Goal: Information Seeking & Learning: Compare options

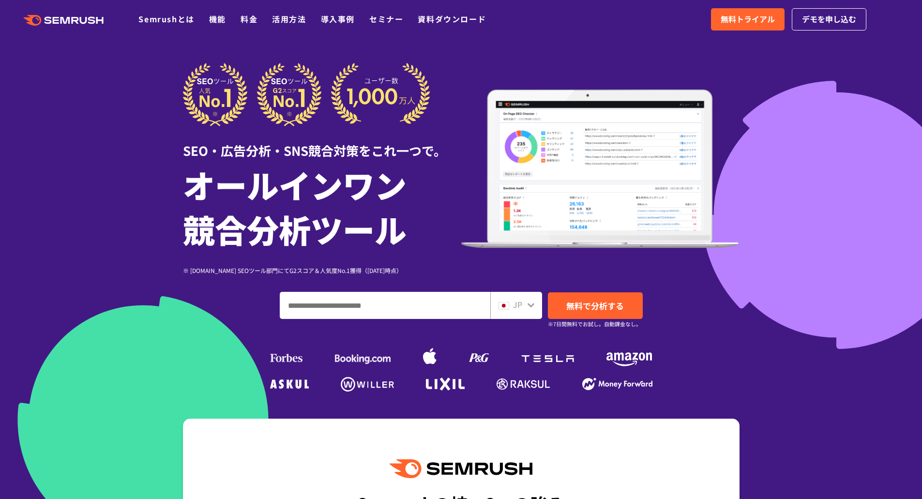
click at [249, 20] on link "料金" at bounding box center [248, 19] width 17 height 12
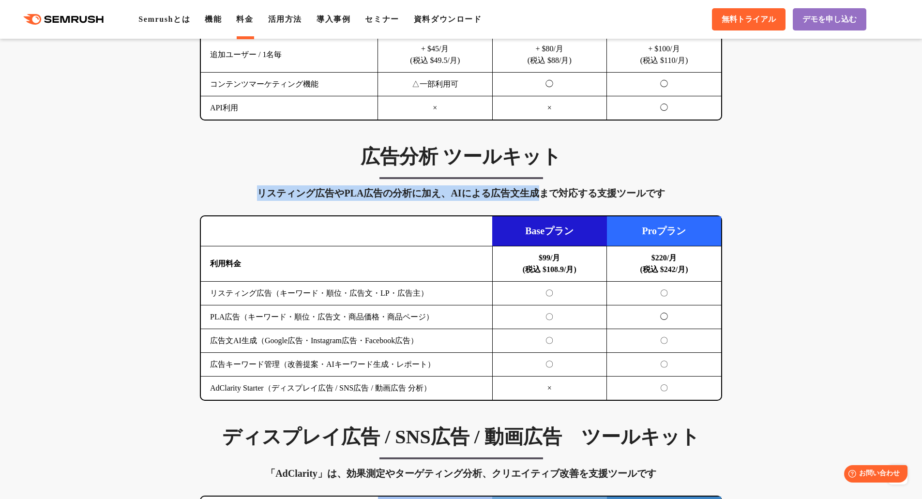
drag, startPoint x: 260, startPoint y: 196, endPoint x: 542, endPoint y: 195, distance: 282.6
click at [542, 195] on div "リスティング広告やPLA広告の分析に加え、AIによる広告文生成まで対応する支援ツールです" at bounding box center [461, 192] width 522 height 15
click at [543, 195] on div "リスティング広告やPLA広告の分析に加え、AIによる広告文生成まで対応する支援ツールです" at bounding box center [461, 192] width 522 height 15
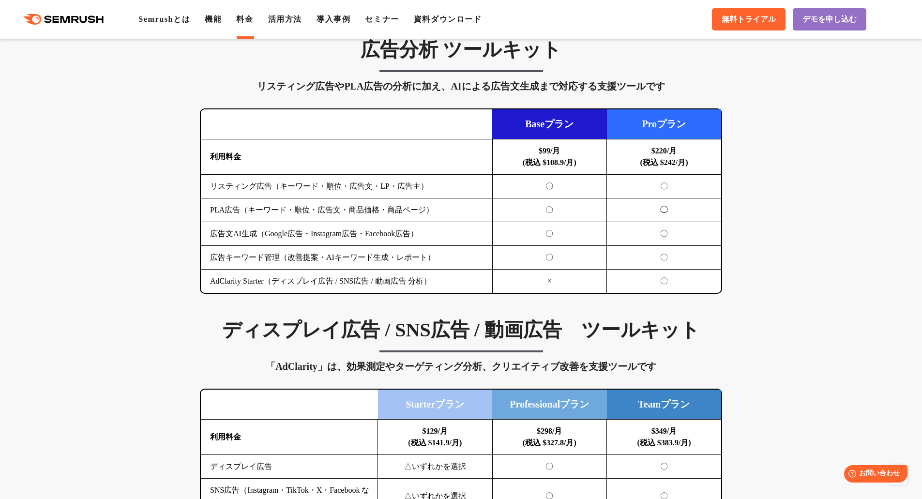
scroll to position [1016, 0]
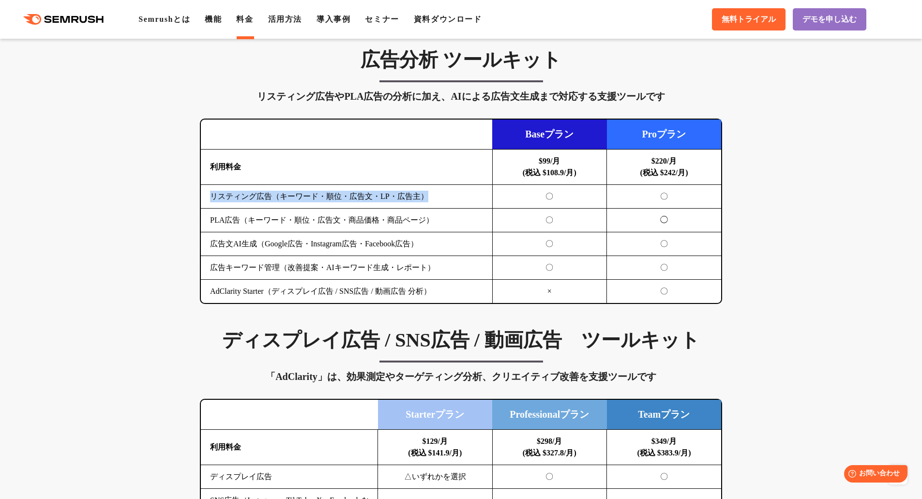
drag, startPoint x: 214, startPoint y: 196, endPoint x: 443, endPoint y: 199, distance: 229.4
click at [438, 197] on td "リスティング広告（キーワード・順位・広告文・LP・広告主）" at bounding box center [346, 197] width 291 height 24
click at [443, 199] on td "リスティング広告（キーワード・順位・広告文・LP・広告主）" at bounding box center [346, 197] width 291 height 24
drag, startPoint x: 438, startPoint y: 224, endPoint x: 212, endPoint y: 198, distance: 227.9
click at [212, 198] on tbody "利用料金 $99/月 (税込 $108.9/月) $220/月 (税込 $242/月) リスティング広告（キーワード・順位・広告文・LP・広告主） 〇 〇 P…" at bounding box center [461, 227] width 520 height 154
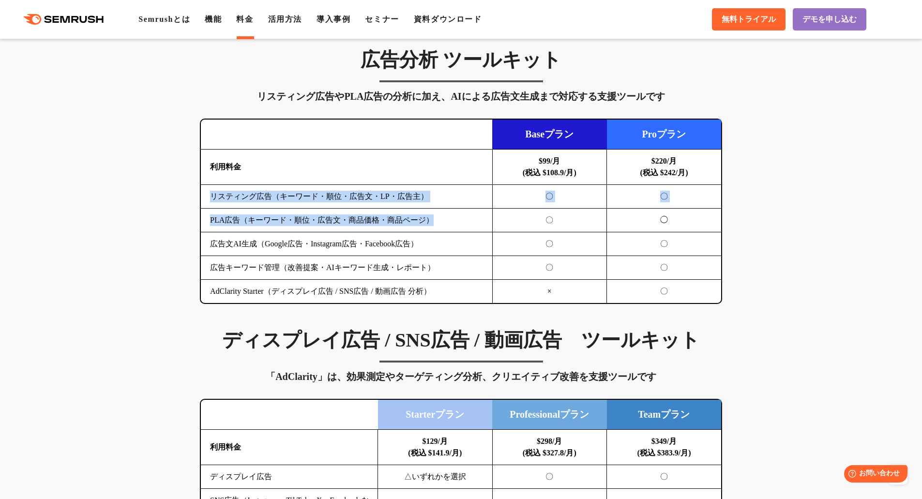
click at [210, 199] on td "リスティング広告（キーワード・順位・広告文・LP・広告主）" at bounding box center [346, 197] width 291 height 24
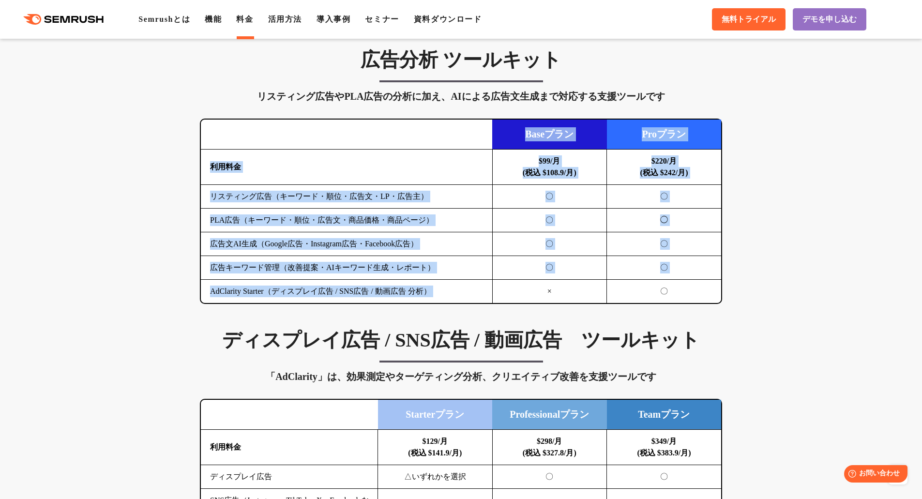
drag, startPoint x: 178, startPoint y: 190, endPoint x: 528, endPoint y: 296, distance: 366.6
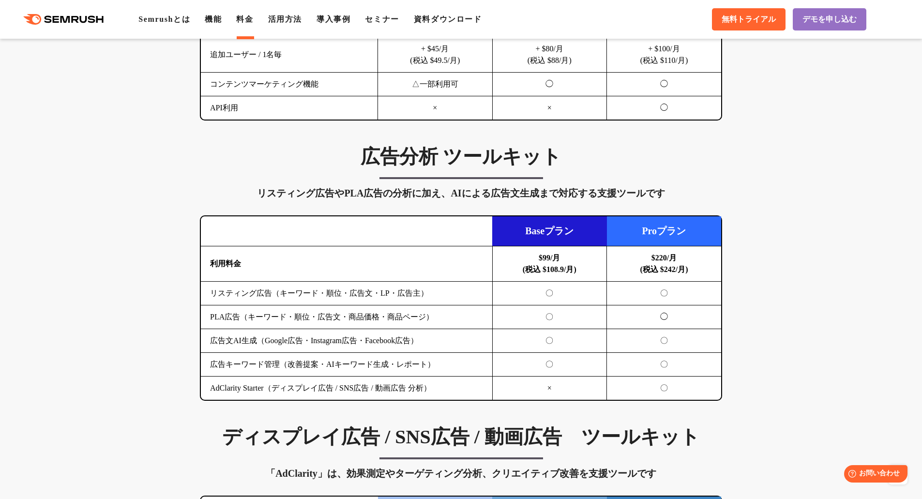
click at [451, 166] on h3 "広告分析 ツールキット" at bounding box center [461, 157] width 522 height 24
click at [451, 163] on h3 "広告分析 ツールキット" at bounding box center [461, 157] width 522 height 24
click at [452, 162] on h3 "広告分析 ツールキット" at bounding box center [461, 157] width 522 height 24
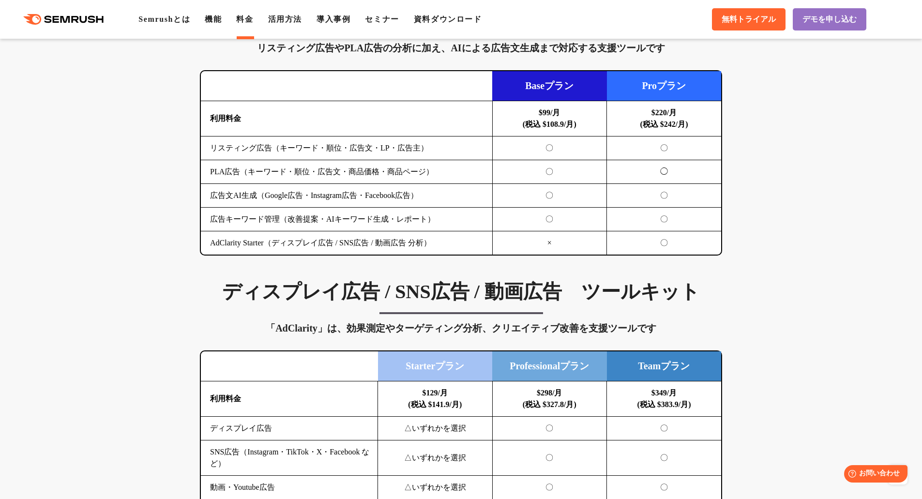
click at [438, 166] on td "PLA広告（キーワード・順位・広告文・商品価格・商品ページ）" at bounding box center [346, 172] width 291 height 24
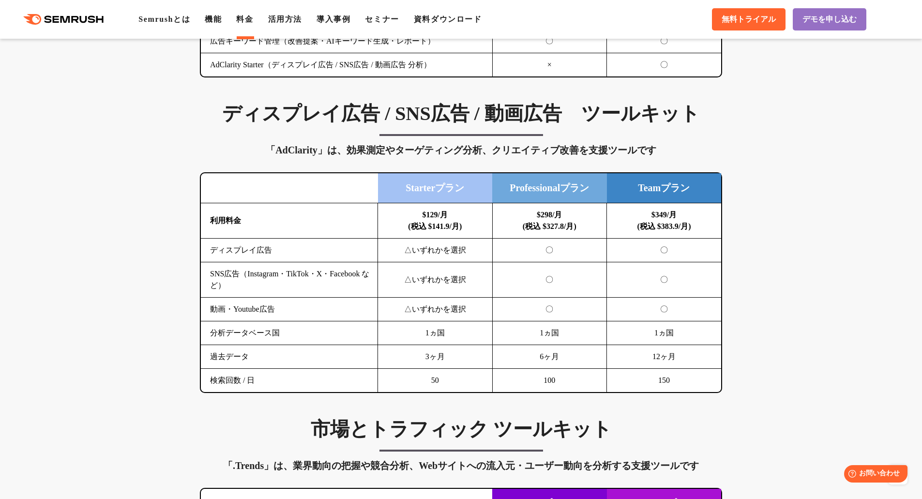
scroll to position [1210, 0]
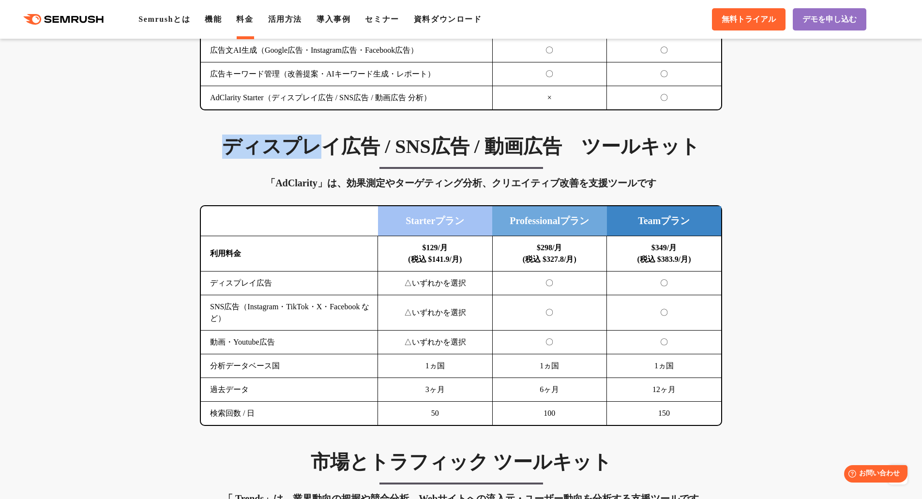
drag, startPoint x: 226, startPoint y: 149, endPoint x: 376, endPoint y: 145, distance: 149.6
click at [370, 145] on h3 "ディスプレイ広告 / SNS広告 / 動画広告　ツールキット" at bounding box center [461, 147] width 522 height 24
drag, startPoint x: 376, startPoint y: 145, endPoint x: 370, endPoint y: 149, distance: 7.4
click at [376, 145] on h3 "ディスプレイ広告 / SNS広告 / 動画広告　ツールキット" at bounding box center [461, 147] width 522 height 24
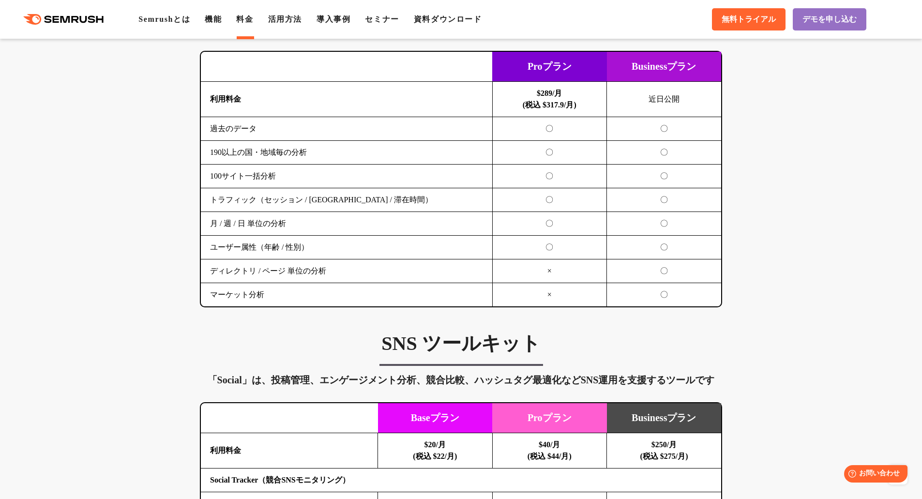
scroll to position [1548, 0]
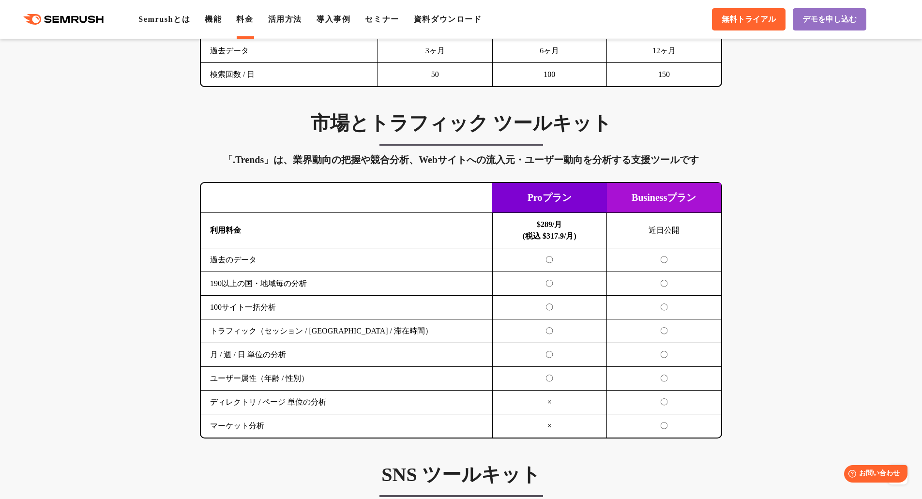
drag, startPoint x: 534, startPoint y: 201, endPoint x: 608, endPoint y: 204, distance: 73.6
click at [605, 203] on td "Proプラン" at bounding box center [549, 198] width 115 height 30
click at [608, 204] on td "Businessプラン" at bounding box center [664, 198] width 115 height 30
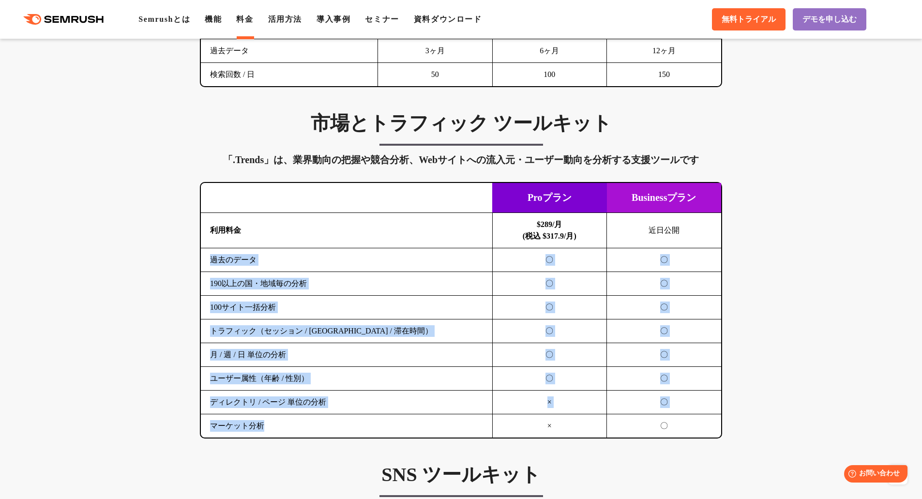
drag, startPoint x: 211, startPoint y: 261, endPoint x: 397, endPoint y: 424, distance: 246.8
click at [397, 424] on tbody "利用料金 $289/月 (税込 $317.9/月) 近日公開 過去のデータ 〇 〇 190以上の国・地域毎の分析 〇 〇 100サイト一括分析 〇 〇 〇 〇…" at bounding box center [461, 325] width 520 height 225
click at [397, 424] on td "マーケット分析" at bounding box center [346, 426] width 291 height 24
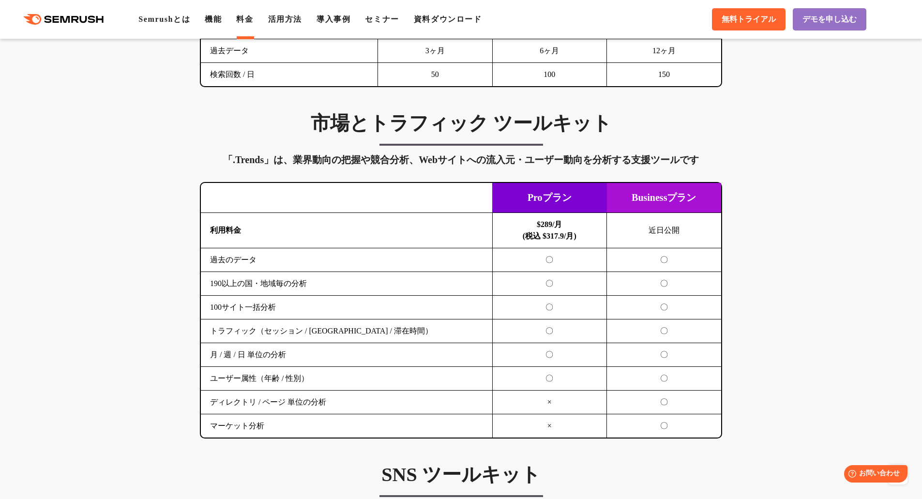
click at [651, 229] on td "近日公開" at bounding box center [664, 230] width 115 height 35
click at [621, 244] on td "近日公開" at bounding box center [664, 230] width 115 height 35
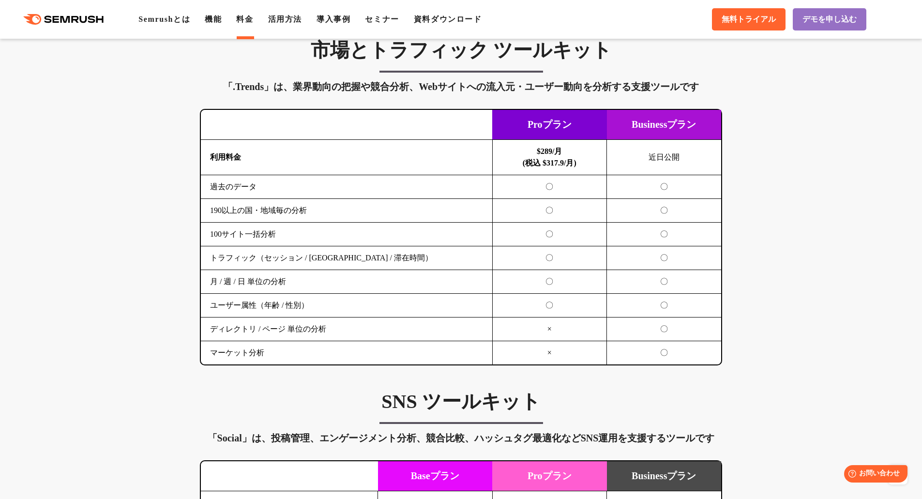
scroll to position [1597, 0]
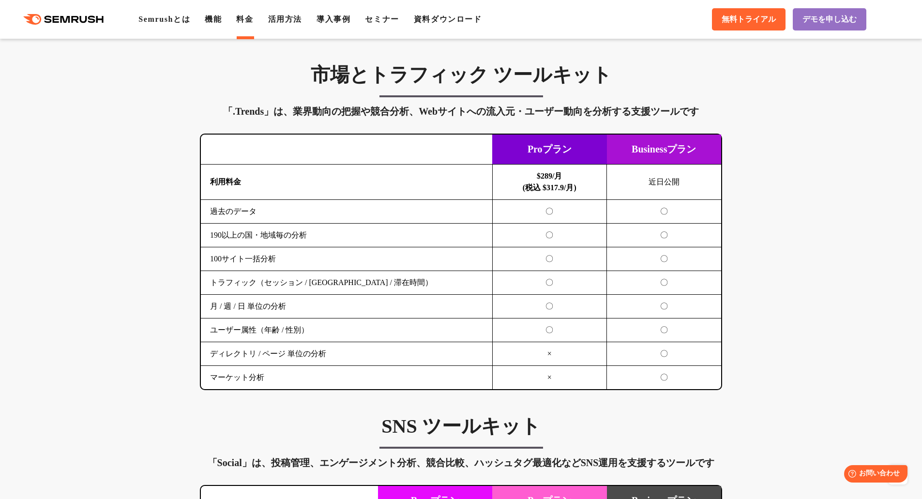
click at [541, 178] on b "$289/月 (税込 $317.9/月)" at bounding box center [550, 182] width 54 height 20
click at [541, 185] on b "$289/月 (税込 $317.9/月)" at bounding box center [550, 182] width 54 height 20
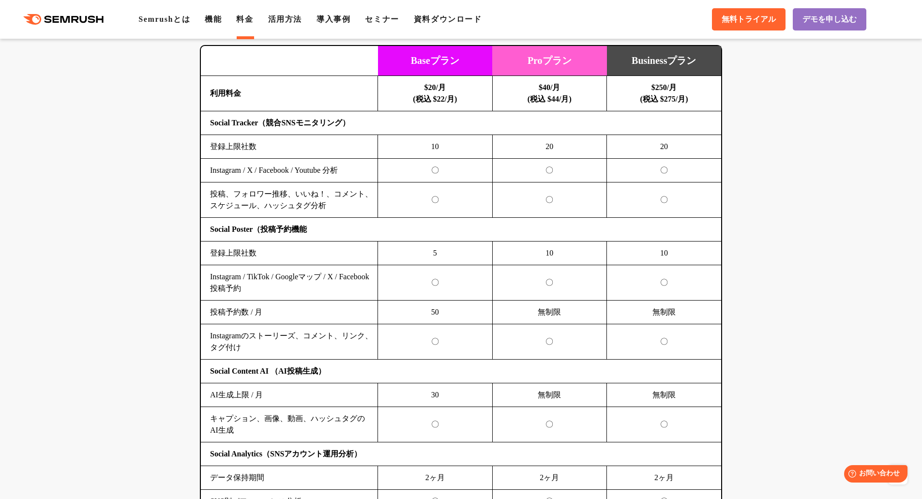
scroll to position [2032, 0]
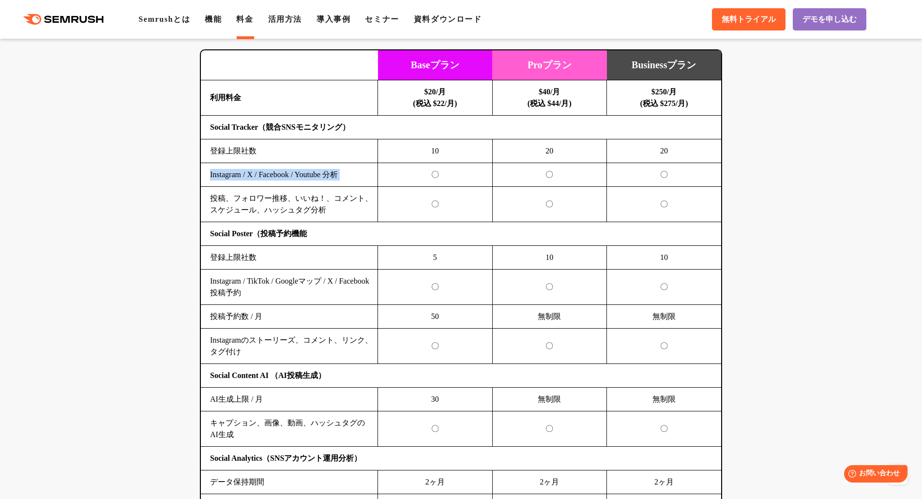
drag, startPoint x: 207, startPoint y: 176, endPoint x: 412, endPoint y: 178, distance: 205.2
click at [404, 178] on tr "Instagram / X / Facebook / Youtube 分析 〇 〇 〇" at bounding box center [461, 175] width 520 height 24
click at [412, 178] on td "〇" at bounding box center [435, 175] width 115 height 24
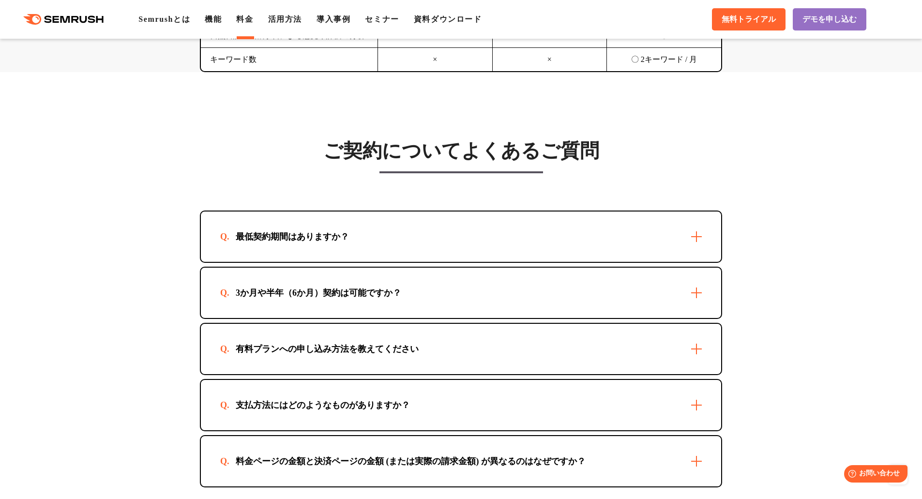
scroll to position [2661, 0]
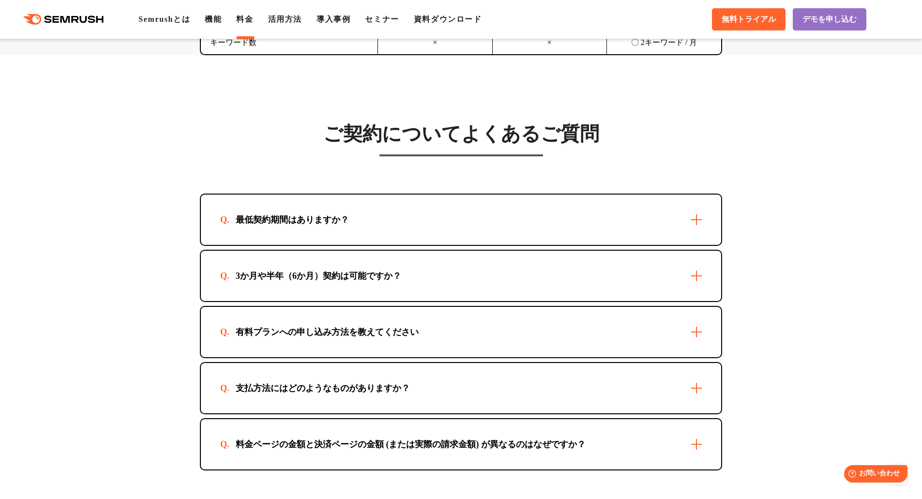
click at [504, 215] on div "最低契約期間はありますか？" at bounding box center [461, 220] width 520 height 50
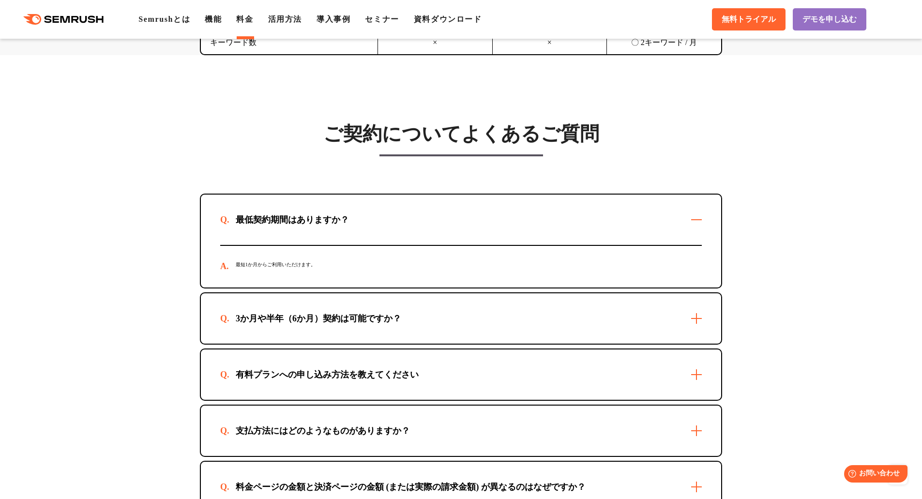
click at [545, 212] on div "最低契約期間はありますか？" at bounding box center [461, 220] width 520 height 50
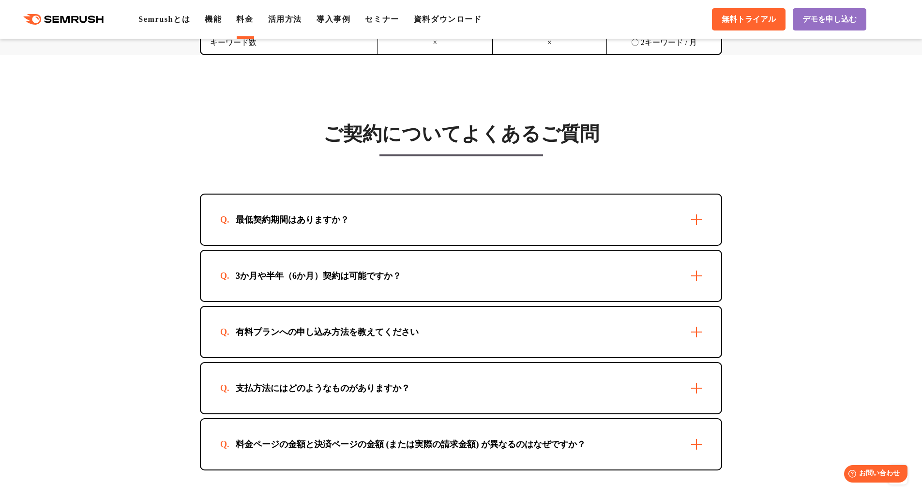
click at [533, 279] on div "3か月や半年（6か月）契約は可能ですか？" at bounding box center [461, 276] width 520 height 50
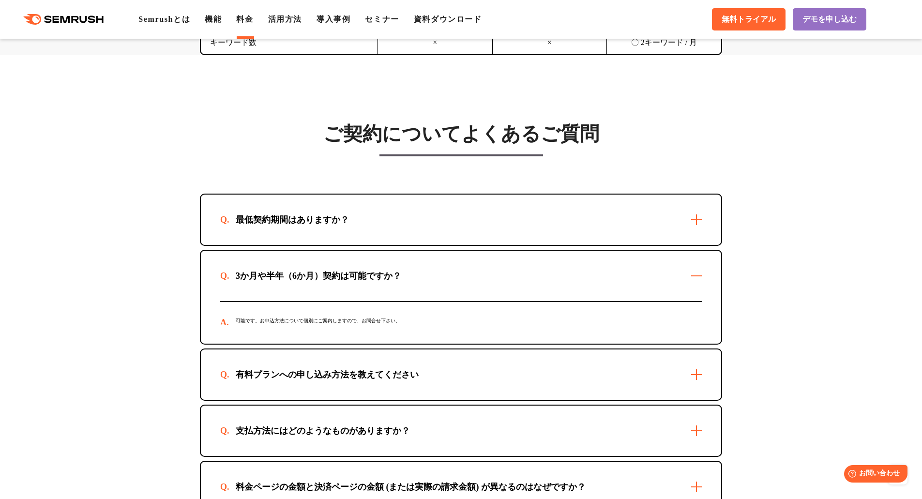
click at [533, 279] on div "3か月や半年（6か月）契約は可能ですか？" at bounding box center [461, 276] width 520 height 50
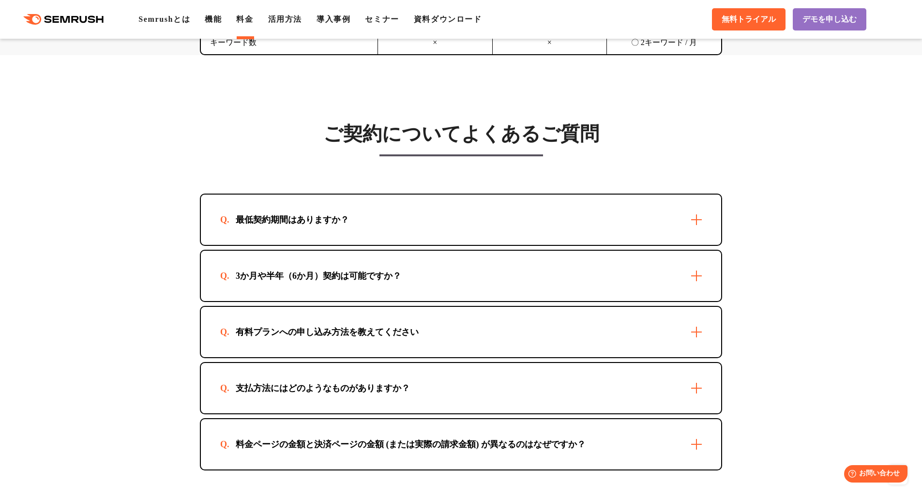
click at [539, 325] on div "有料プランへの申し込み方法を教えてください" at bounding box center [461, 332] width 520 height 50
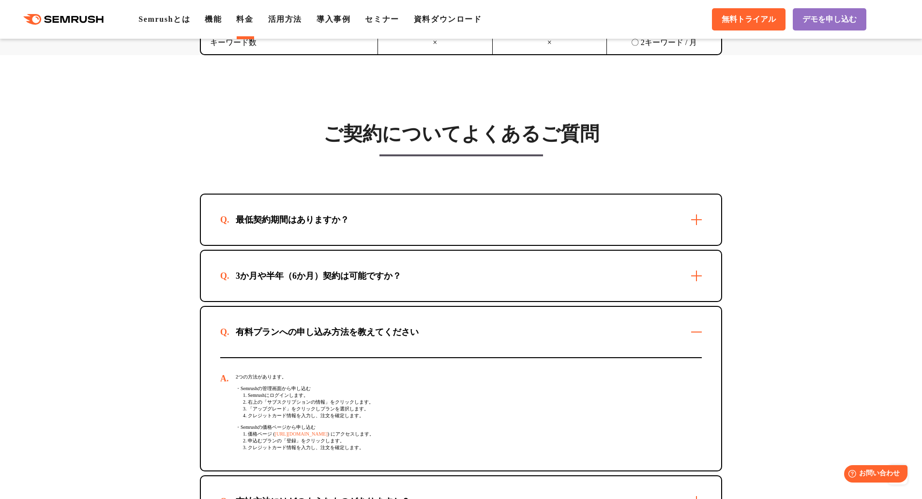
click at [543, 329] on div "有料プランへの申し込み方法を教えてください" at bounding box center [461, 332] width 520 height 50
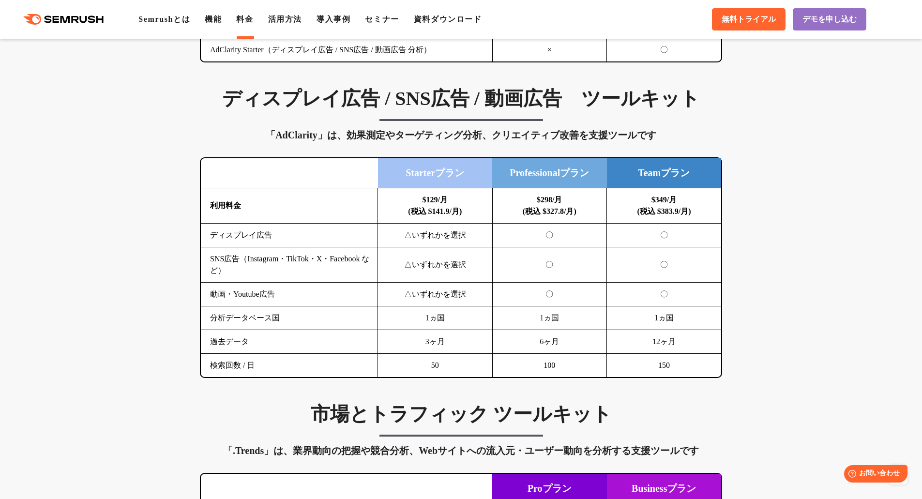
scroll to position [1258, 0]
drag, startPoint x: 213, startPoint y: 236, endPoint x: 269, endPoint y: 235, distance: 55.2
click at [266, 235] on td "ディスプレイ広告" at bounding box center [289, 235] width 177 height 24
click at [274, 235] on td "ディスプレイ広告" at bounding box center [289, 235] width 177 height 24
drag, startPoint x: 665, startPoint y: 296, endPoint x: 674, endPoint y: 298, distance: 9.5
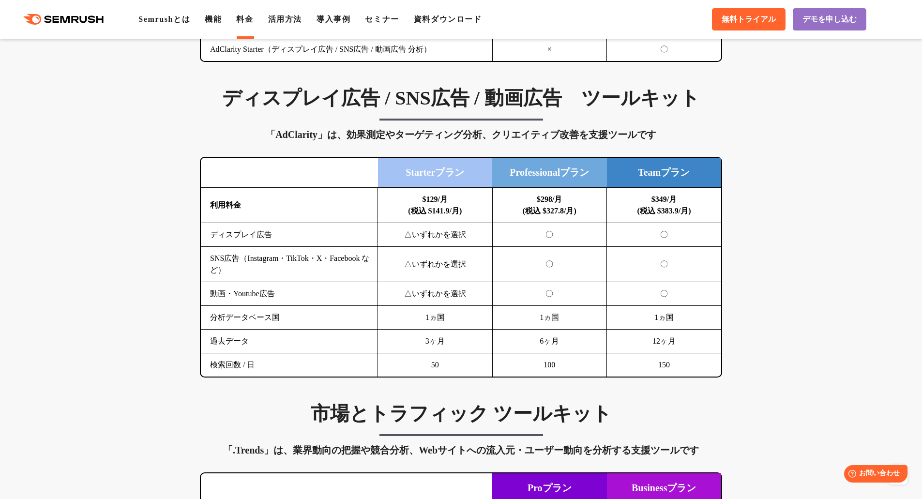
click at [674, 298] on td "〇" at bounding box center [664, 294] width 115 height 24
click at [674, 299] on td "〇" at bounding box center [664, 294] width 115 height 24
drag, startPoint x: 674, startPoint y: 365, endPoint x: 693, endPoint y: 366, distance: 18.9
click at [692, 366] on td "150" at bounding box center [664, 365] width 115 height 24
click at [693, 366] on td "150" at bounding box center [664, 365] width 115 height 24
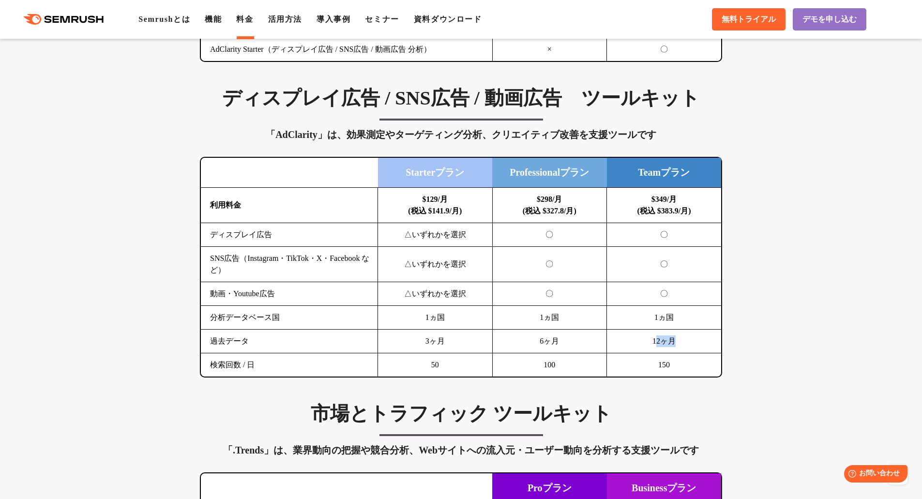
drag, startPoint x: 685, startPoint y: 346, endPoint x: 656, endPoint y: 344, distance: 28.6
click at [656, 344] on td "12ヶ月" at bounding box center [664, 342] width 115 height 24
drag, startPoint x: 649, startPoint y: 331, endPoint x: 676, endPoint y: 324, distance: 28.1
click at [675, 324] on tbody "利用料金 $129/月 (税込 $141.9/月) $298/月 (税込 $327.8/月) $349/月 (税込 $383.9/月) ディスプレイ広告 △い…" at bounding box center [461, 282] width 520 height 189
click at [678, 322] on td "1ヵ国" at bounding box center [664, 318] width 115 height 24
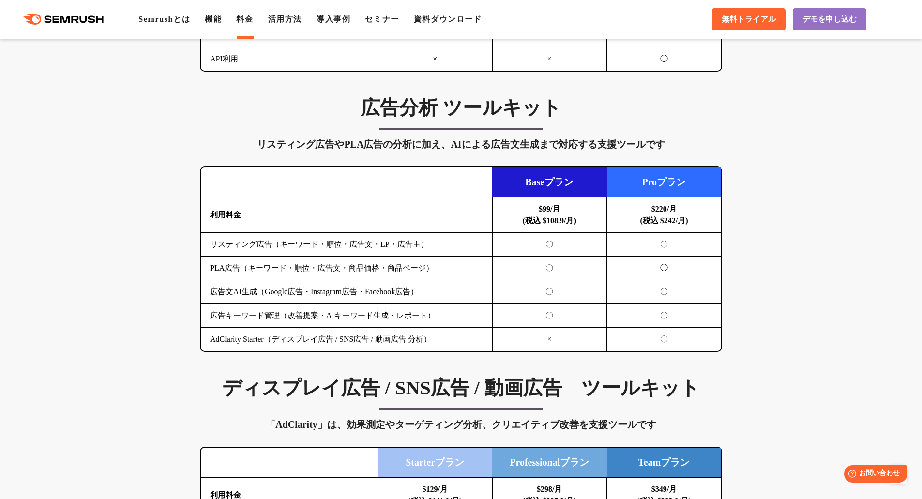
scroll to position [968, 0]
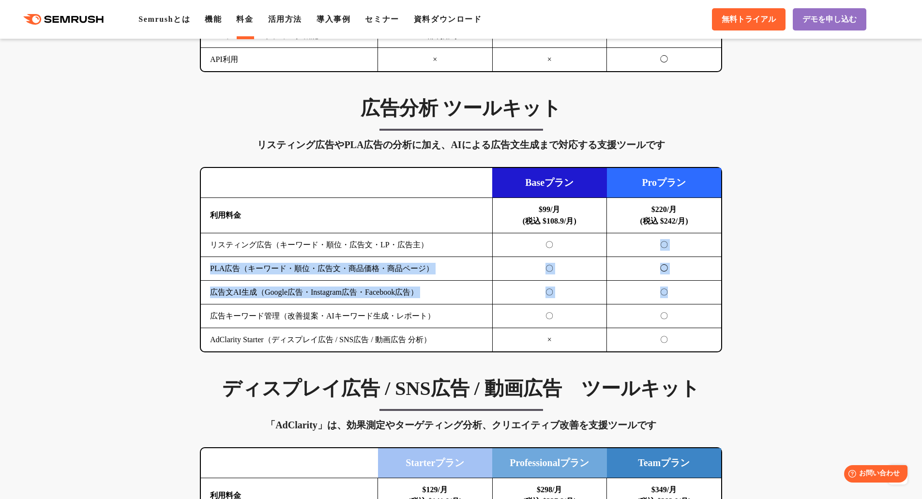
drag, startPoint x: 661, startPoint y: 245, endPoint x: 672, endPoint y: 294, distance: 50.1
click at [672, 294] on tbody "利用料金 $99/月 (税込 $108.9/月) $220/月 (税込 $242/月) リスティング広告（キーワード・順位・広告文・LP・広告主） 〇 〇 P…" at bounding box center [461, 275] width 520 height 154
click at [672, 294] on td "〇" at bounding box center [664, 293] width 115 height 24
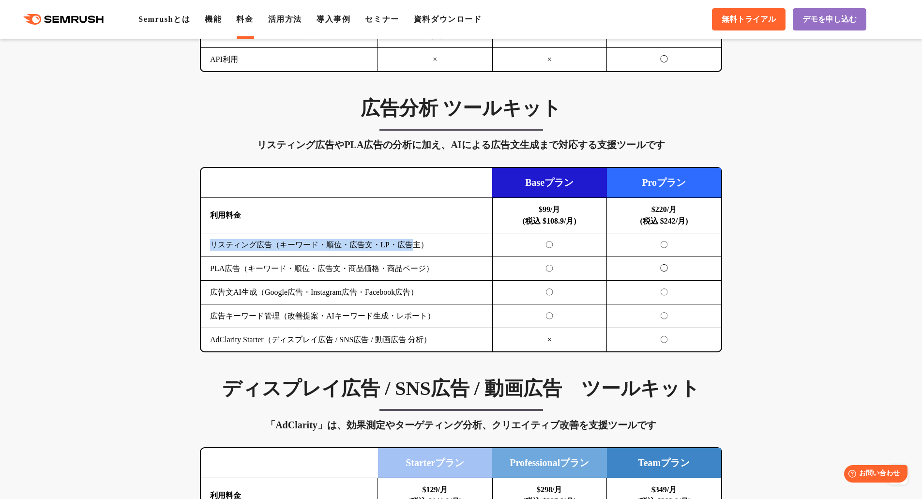
drag, startPoint x: 213, startPoint y: 244, endPoint x: 413, endPoint y: 247, distance: 199.4
click at [413, 247] on td "リスティング広告（キーワード・順位・広告文・LP・広告主）" at bounding box center [346, 245] width 291 height 24
click at [413, 249] on td "リスティング広告（キーワード・順位・広告文・LP・広告主）" at bounding box center [346, 245] width 291 height 24
click at [414, 247] on td "リスティング広告（キーワード・順位・広告文・LP・広告主）" at bounding box center [346, 245] width 291 height 24
click at [445, 240] on td "リスティング広告（キーワード・順位・広告文・LP・広告主）" at bounding box center [346, 245] width 291 height 24
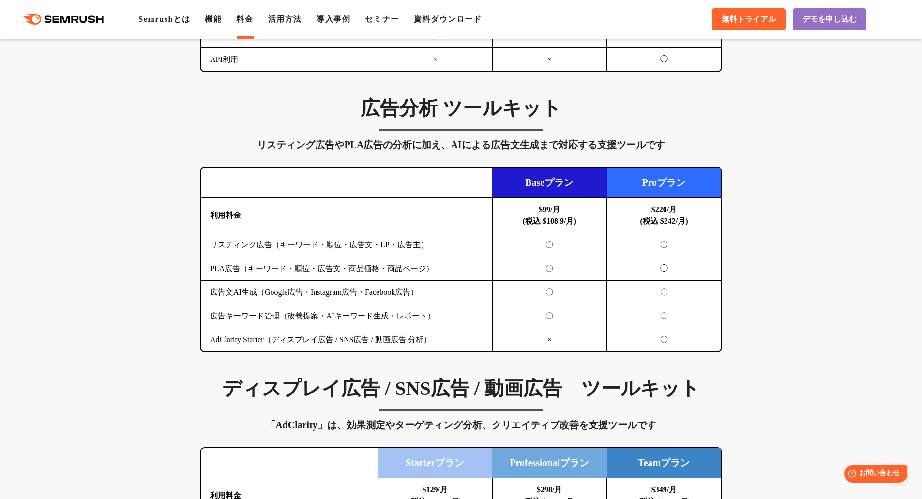
click at [445, 240] on td "リスティング広告（キーワード・順位・広告文・LP・広告主）" at bounding box center [346, 245] width 291 height 24
click at [445, 242] on td "リスティング広告（キーワード・順位・広告文・LP・広告主）" at bounding box center [346, 245] width 291 height 24
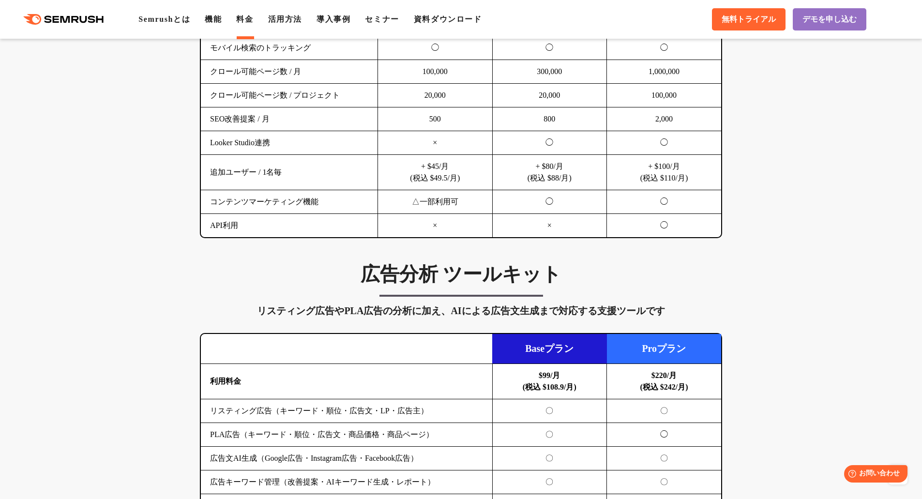
scroll to position [919, 0]
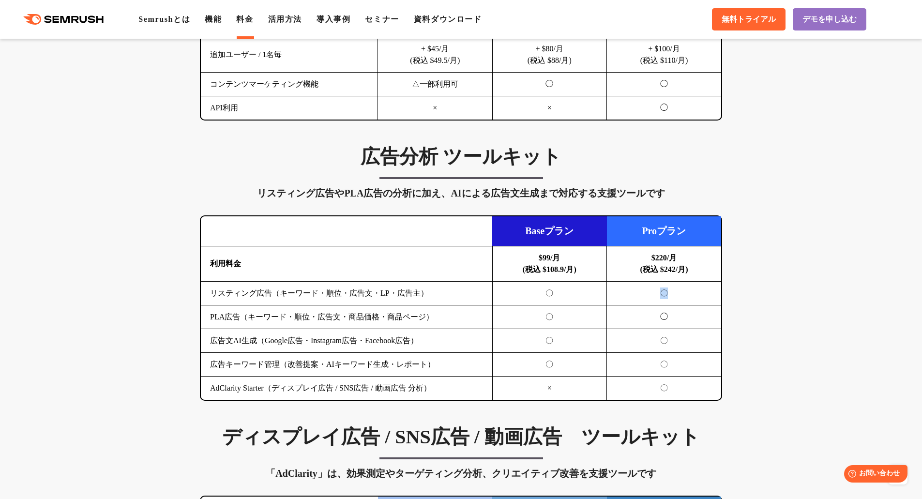
drag, startPoint x: 661, startPoint y: 294, endPoint x: 675, endPoint y: 296, distance: 13.6
click at [675, 296] on td "〇" at bounding box center [664, 294] width 115 height 24
click at [661, 316] on td "◯" at bounding box center [664, 317] width 115 height 24
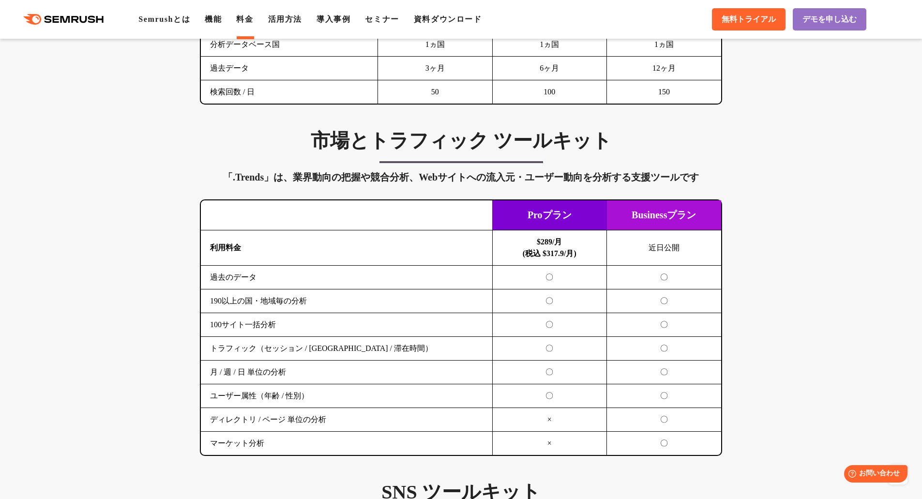
scroll to position [1548, 0]
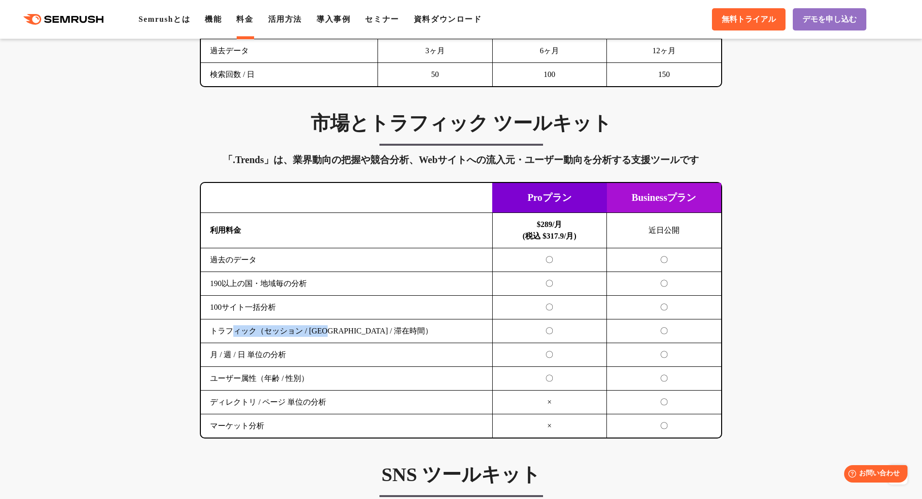
drag, startPoint x: 231, startPoint y: 336, endPoint x: 331, endPoint y: 334, distance: 100.7
click at [331, 334] on td "トラフィック（セッション / [GEOGRAPHIC_DATA] / 滞在時間）" at bounding box center [346, 331] width 291 height 24
click at [332, 334] on td "トラフィック（セッション / [GEOGRAPHIC_DATA] / 滞在時間）" at bounding box center [346, 331] width 291 height 24
drag, startPoint x: 383, startPoint y: 330, endPoint x: 205, endPoint y: 333, distance: 177.6
click at [205, 333] on td "トラフィック（セッション / [GEOGRAPHIC_DATA] / 滞在時間）" at bounding box center [346, 331] width 291 height 24
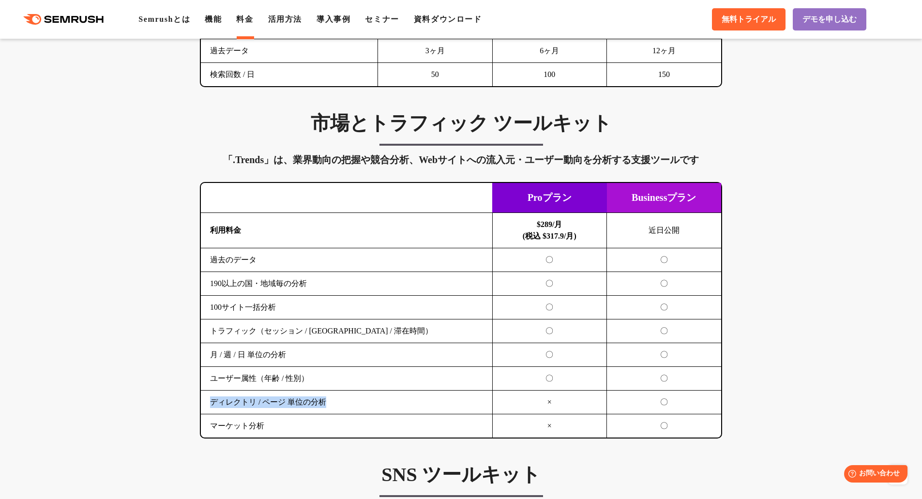
drag, startPoint x: 211, startPoint y: 401, endPoint x: 342, endPoint y: 400, distance: 131.1
click at [342, 400] on td "ディレクトリ / ページ 単位の分析" at bounding box center [346, 402] width 291 height 24
drag, startPoint x: 287, startPoint y: 427, endPoint x: 208, endPoint y: 382, distance: 91.2
click at [208, 382] on tbody "利用料金 $289/月 (税込 $317.9/月) 近日公開 過去のデータ 〇 〇 190以上の国・地域毎の分析 〇 〇 100サイト一括分析 〇 〇 〇 〇…" at bounding box center [461, 325] width 520 height 225
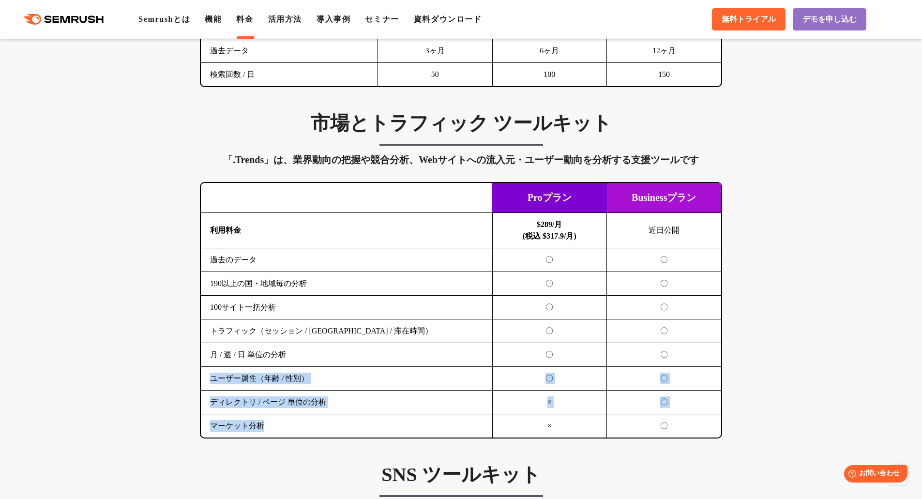
click at [208, 382] on td "ユーザー属性（年齢 / 性別）" at bounding box center [346, 379] width 291 height 24
drag, startPoint x: 228, startPoint y: 379, endPoint x: 296, endPoint y: 379, distance: 68.2
click at [262, 380] on td "ユーザー属性（年齢 / 性別）" at bounding box center [346, 379] width 291 height 24
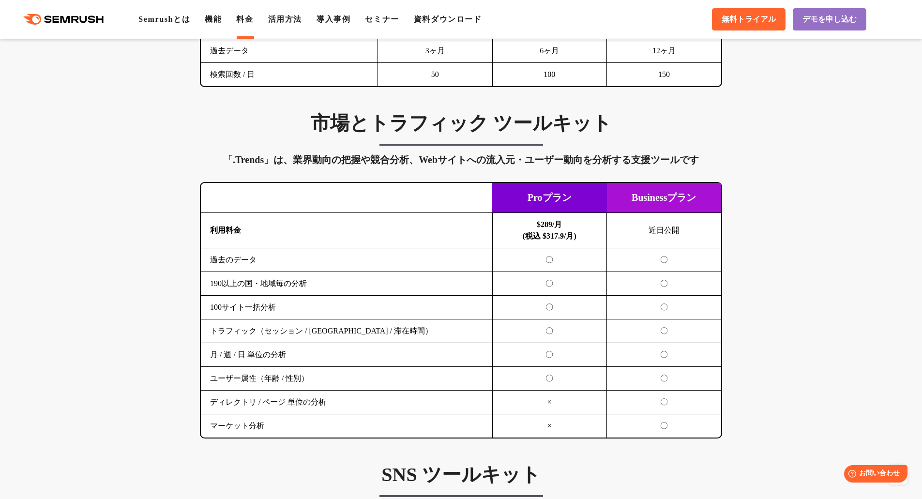
click at [296, 379] on td "ユーザー属性（年齢 / 性別）" at bounding box center [346, 379] width 291 height 24
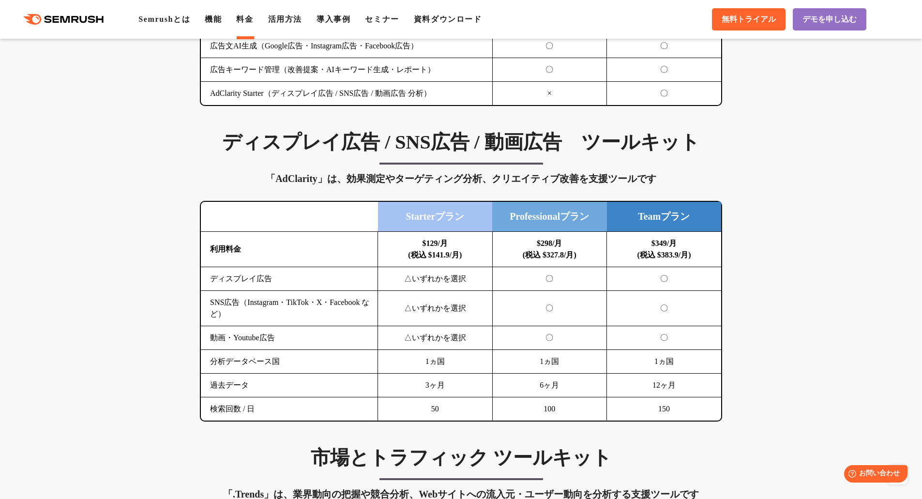
scroll to position [1210, 0]
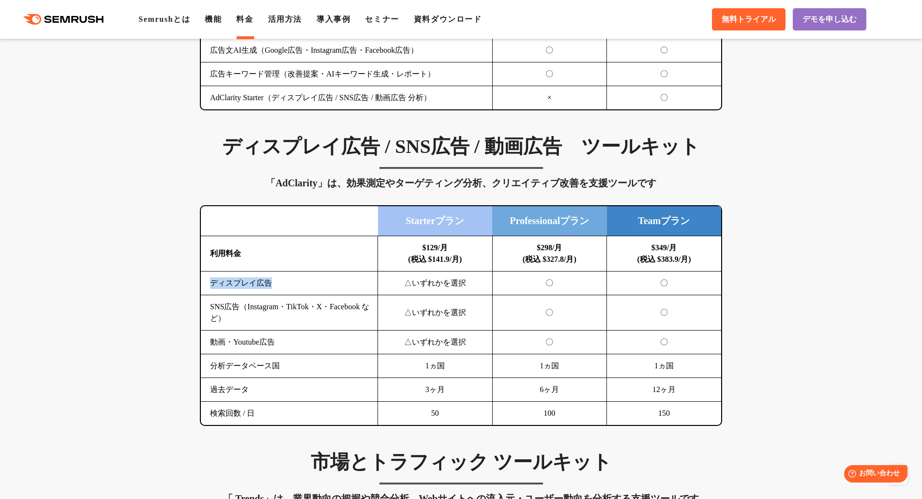
drag, startPoint x: 211, startPoint y: 284, endPoint x: 295, endPoint y: 285, distance: 83.7
click at [295, 284] on td "ディスプレイ広告" at bounding box center [289, 283] width 177 height 24
click at [295, 286] on td "ディスプレイ広告" at bounding box center [289, 283] width 177 height 24
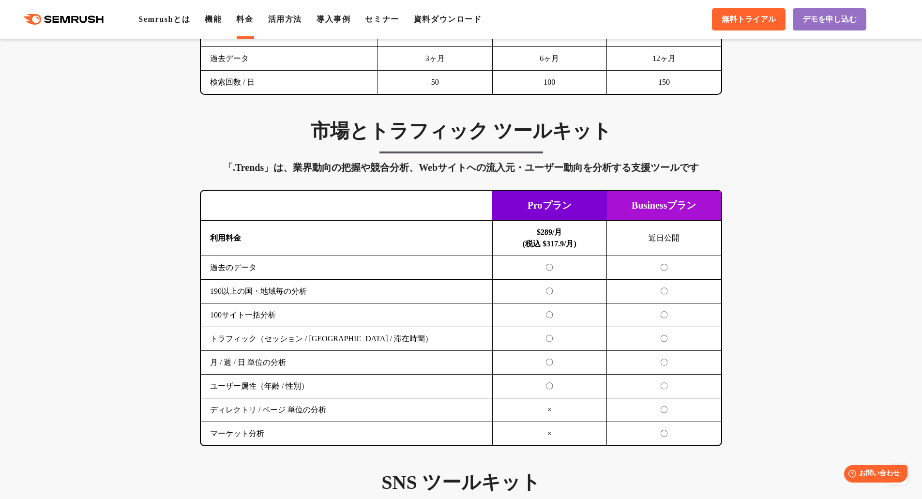
scroll to position [1597, 0]
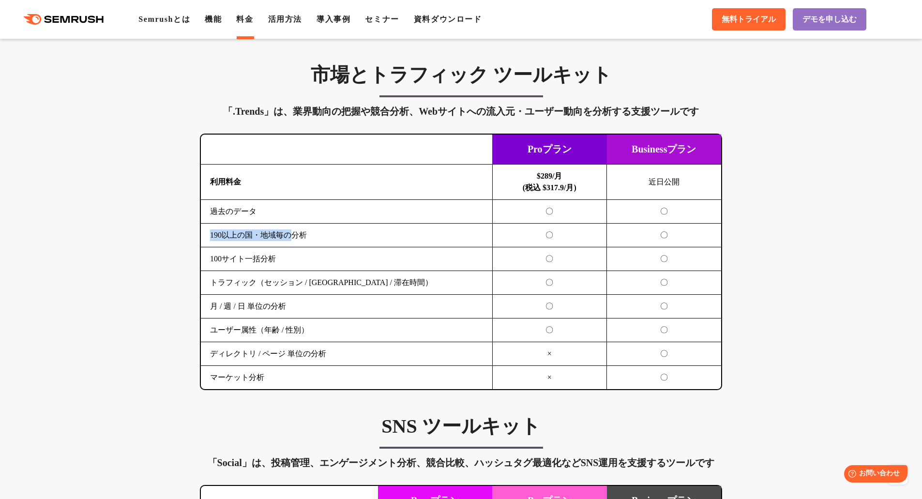
drag, startPoint x: 212, startPoint y: 235, endPoint x: 297, endPoint y: 231, distance: 84.8
click at [297, 231] on td "190以上の国・地域毎の分析" at bounding box center [346, 236] width 291 height 24
drag, startPoint x: 210, startPoint y: 258, endPoint x: 287, endPoint y: 257, distance: 77.4
click at [287, 257] on td "100サイト一括分析" at bounding box center [346, 259] width 291 height 24
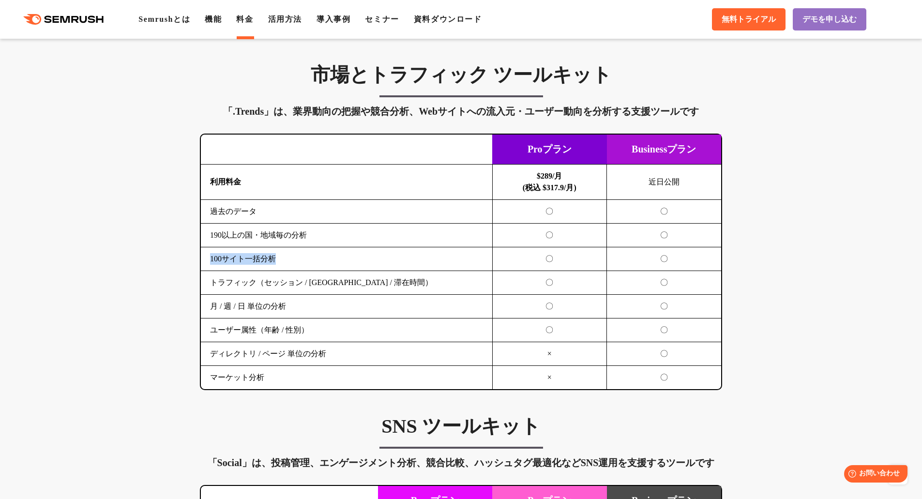
click at [287, 257] on td "100サイト一括分析" at bounding box center [346, 259] width 291 height 24
drag, startPoint x: 215, startPoint y: 282, endPoint x: 330, endPoint y: 280, distance: 114.7
click at [330, 280] on td "トラフィック（セッション / [GEOGRAPHIC_DATA] / 滞在時間）" at bounding box center [346, 283] width 291 height 24
drag, startPoint x: 266, startPoint y: 280, endPoint x: 357, endPoint y: 285, distance: 90.6
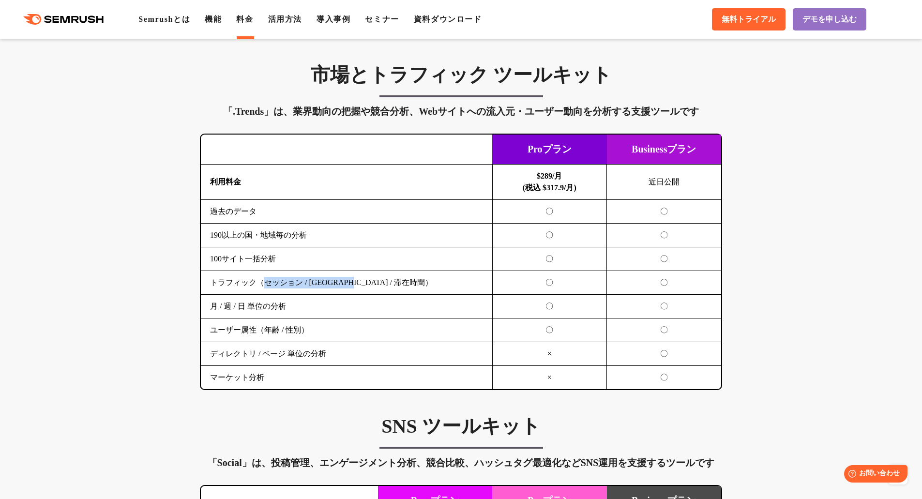
click at [357, 285] on td "トラフィック（セッション / [GEOGRAPHIC_DATA] / 滞在時間）" at bounding box center [346, 283] width 291 height 24
drag, startPoint x: 286, startPoint y: 307, endPoint x: 217, endPoint y: 308, distance: 69.2
click at [217, 308] on td "月 / 週 / 日 単位の分析" at bounding box center [346, 307] width 291 height 24
drag, startPoint x: 213, startPoint y: 337, endPoint x: 279, endPoint y: 332, distance: 66.0
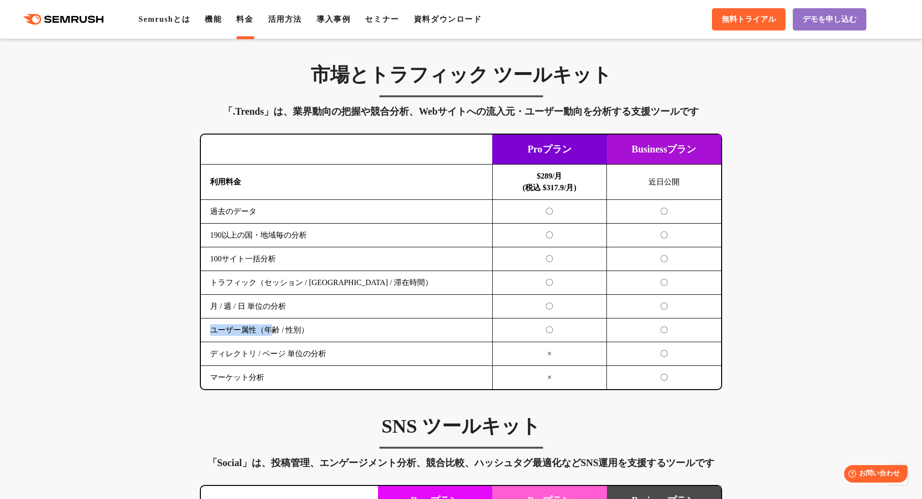
click at [277, 332] on td "ユーザー属性（年齢 / 性別）" at bounding box center [346, 330] width 291 height 24
click at [279, 332] on td "ユーザー属性（年齢 / 性別）" at bounding box center [346, 330] width 291 height 24
drag, startPoint x: 340, startPoint y: 352, endPoint x: 223, endPoint y: 355, distance: 117.1
click at [223, 357] on td "ディレクトリ / ページ 単位の分析" at bounding box center [346, 354] width 291 height 24
click at [223, 355] on td "ディレクトリ / ページ 単位の分析" at bounding box center [346, 354] width 291 height 24
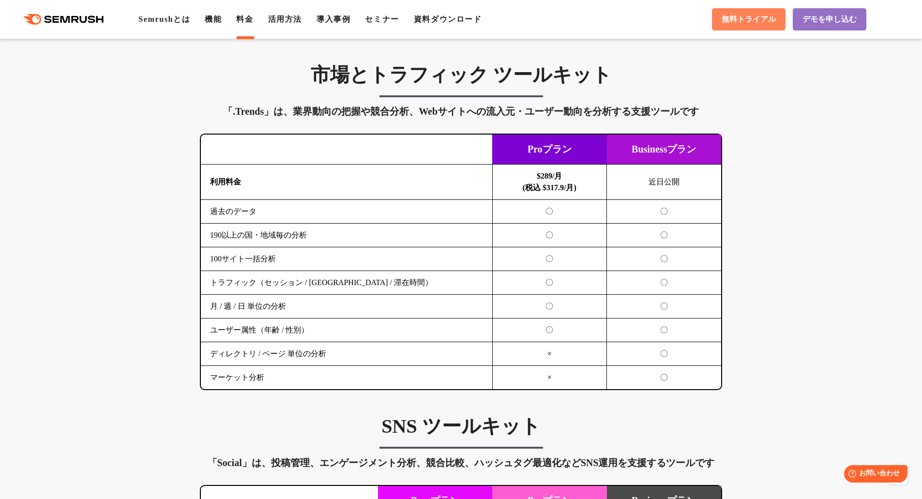
click at [751, 18] on span "無料トライアル" at bounding box center [748, 20] width 54 height 10
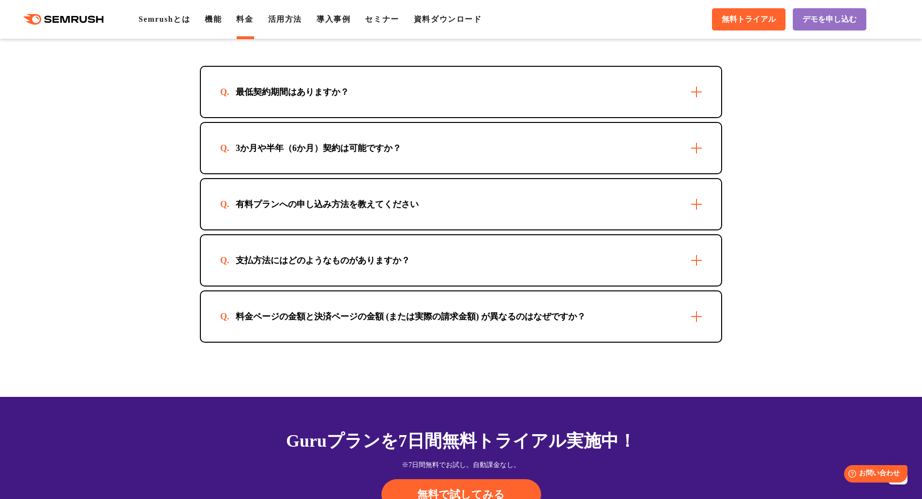
scroll to position [2855, 0]
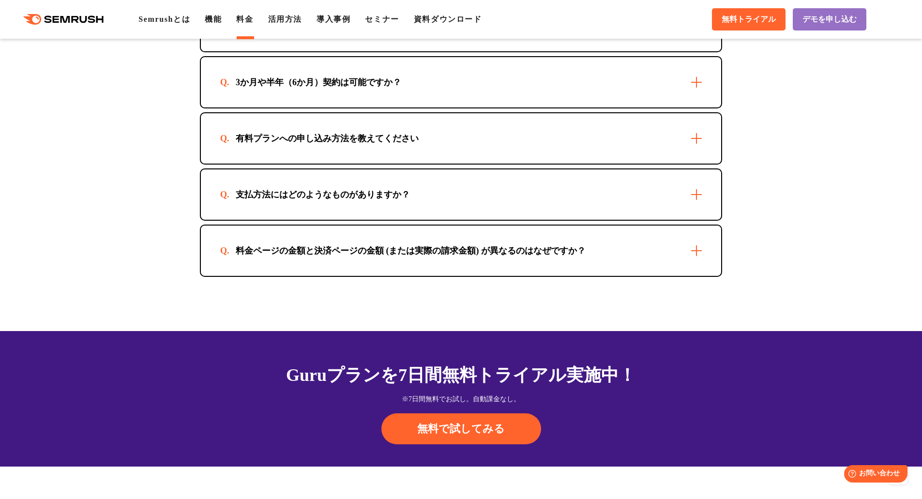
click at [434, 260] on div "料金ページの金額と決済ページの金額 (または実際の請求金額) が異なるのはなぜですか？" at bounding box center [461, 250] width 520 height 50
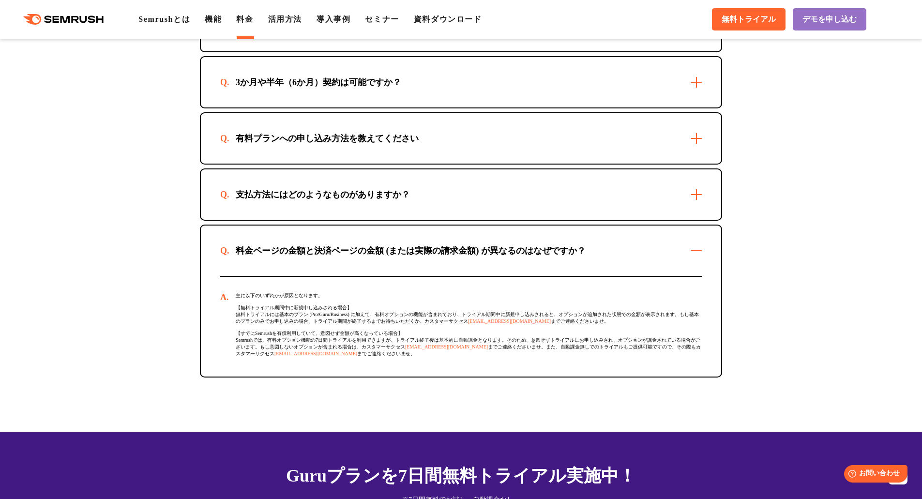
click at [436, 208] on div "支払方法にはどのようなものがありますか？" at bounding box center [461, 194] width 520 height 50
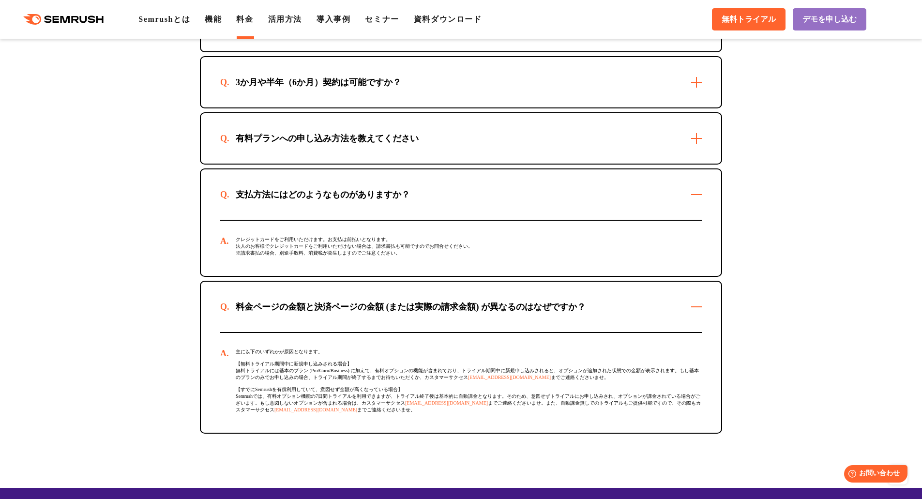
drag, startPoint x: 304, startPoint y: 156, endPoint x: 314, endPoint y: 156, distance: 9.7
click at [304, 156] on div "有料プランへの申し込み方法を教えてください" at bounding box center [461, 138] width 520 height 50
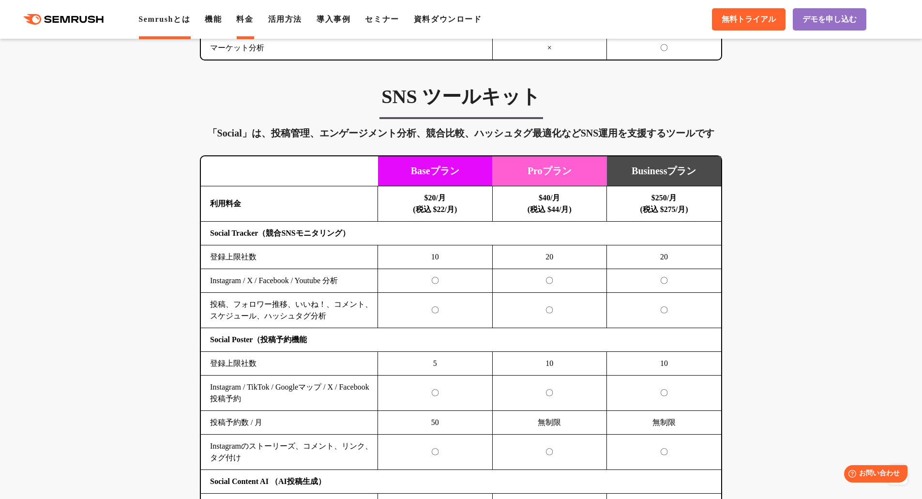
scroll to position [1887, 0]
